Goal: Transaction & Acquisition: Obtain resource

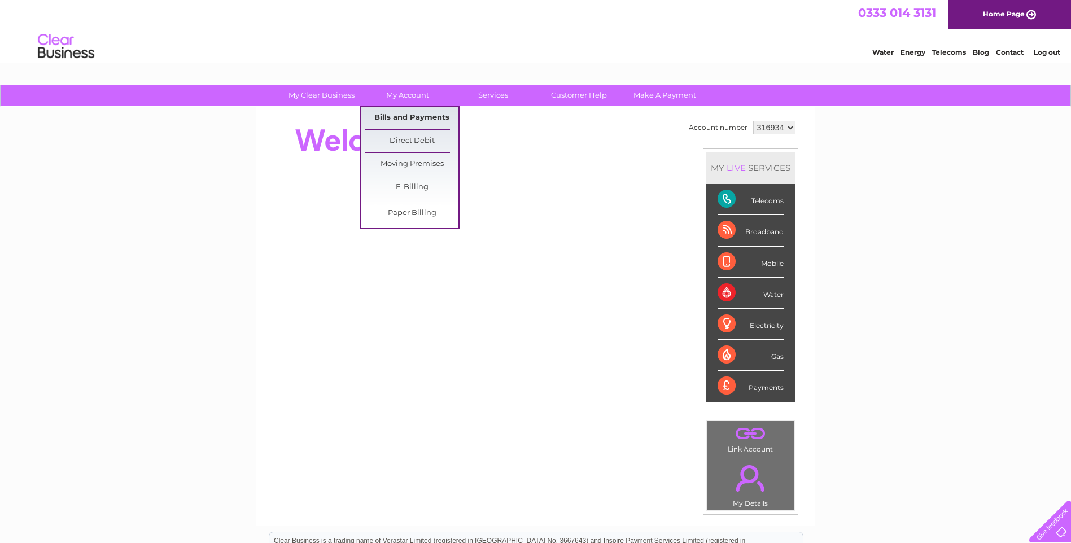
click at [405, 113] on link "Bills and Payments" at bounding box center [411, 118] width 93 height 23
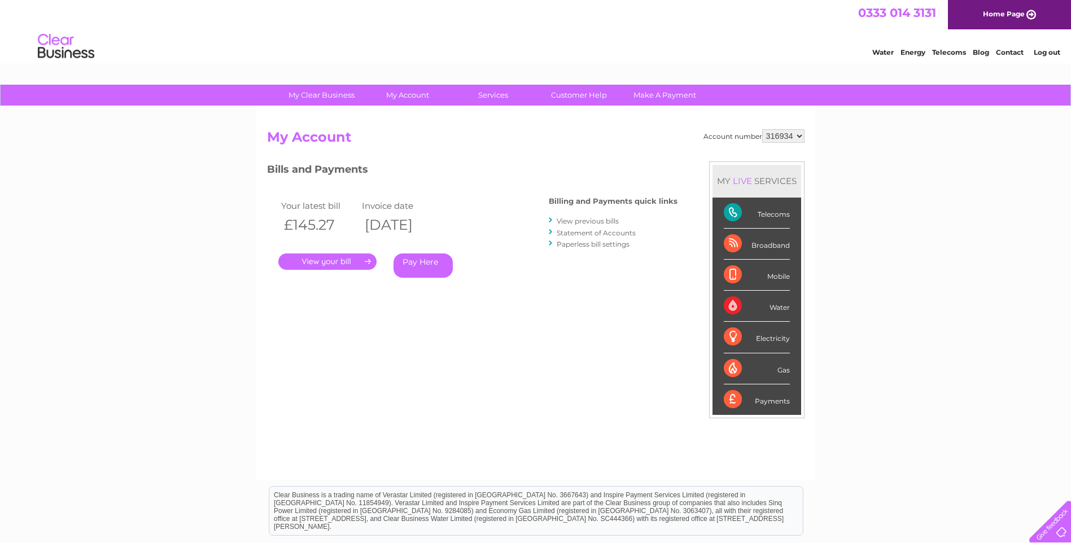
click at [323, 261] on link "." at bounding box center [327, 261] width 98 height 16
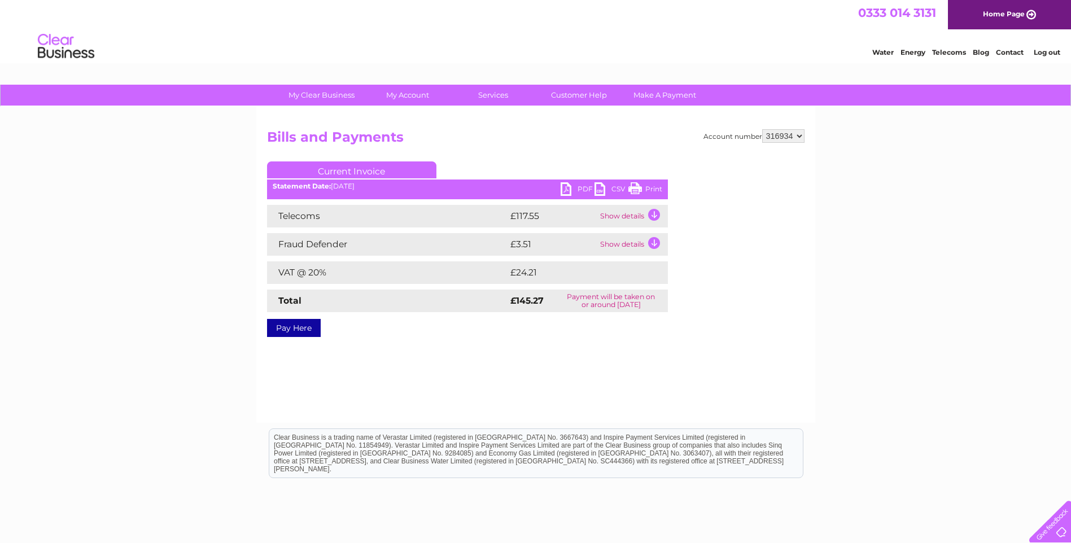
click at [564, 189] on link "PDF" at bounding box center [577, 190] width 34 height 16
click at [924, 281] on div "My Clear Business Login Details My Details My Preferences Link Account My Accou…" at bounding box center [535, 350] width 1071 height 531
